Goal: Find specific page/section: Find specific page/section

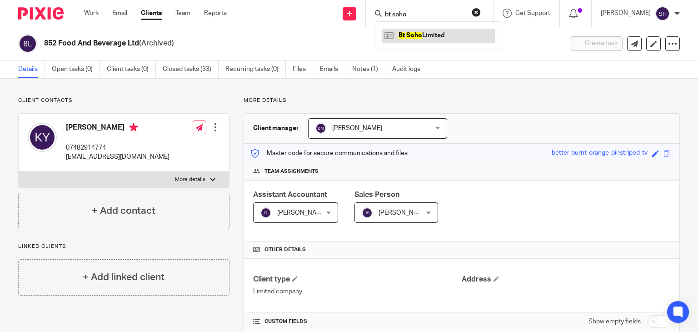
type input "bt soho"
click at [417, 35] on link at bounding box center [438, 36] width 113 height 14
